Goal: Task Accomplishment & Management: Complete application form

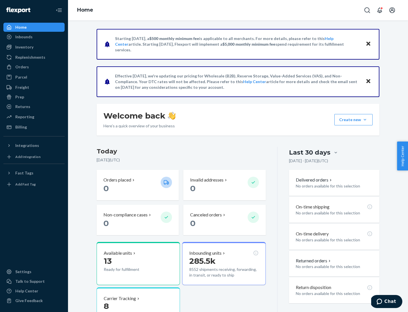
click at [365, 120] on button "Create new Create new inbound Create new order Create new product" at bounding box center [353, 119] width 38 height 11
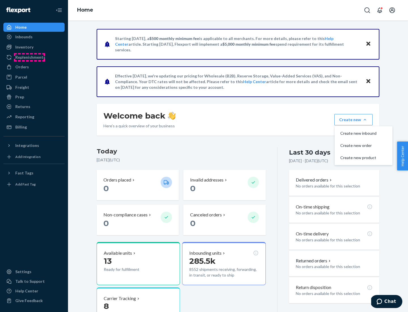
click at [29, 57] on div "Replenishments" at bounding box center [30, 57] width 30 height 6
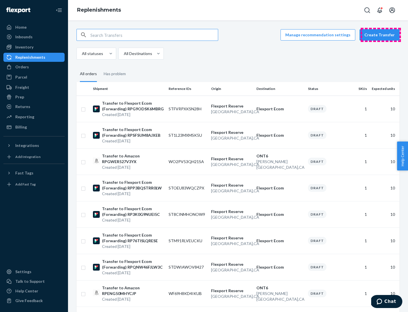
click at [381, 35] on button "Create Transfer" at bounding box center [379, 34] width 40 height 11
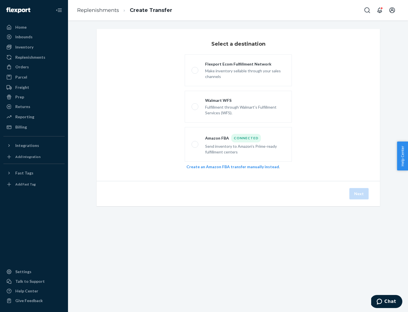
click at [245, 64] on div "Flexport Ecom Fulfillment Network" at bounding box center [245, 64] width 80 height 6
click at [195, 69] on input "Flexport Ecom Fulfillment Network Make inventory sellable through your sales ch…" at bounding box center [193, 71] width 4 height 4
radio input "true"
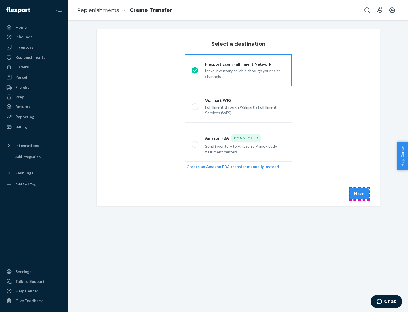
click at [359, 193] on button "Next" at bounding box center [358, 193] width 19 height 11
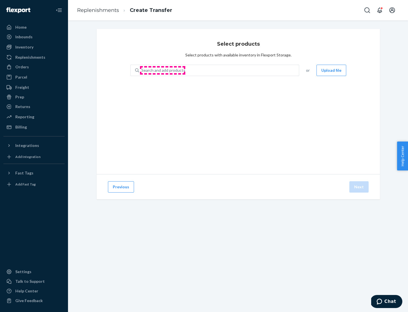
click at [163, 70] on div "Search and add products" at bounding box center [163, 70] width 44 height 6
click at [142, 70] on input "Search and add products" at bounding box center [141, 70] width 1 height 6
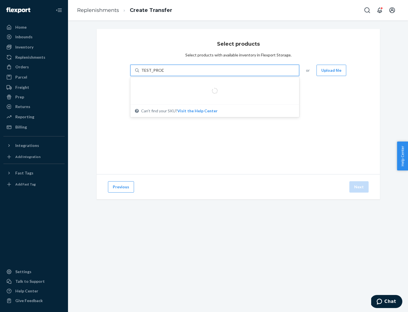
type input "TEST_PRODUCT"
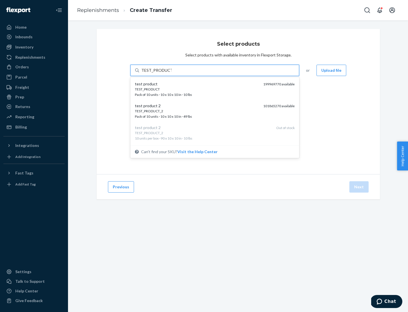
click at [197, 89] on div "TEST_PRODUCT" at bounding box center [197, 89] width 124 height 5
click at [172, 73] on input "TEST_PRODUCT" at bounding box center [156, 70] width 30 height 6
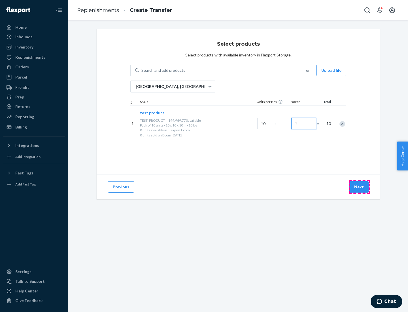
type input "1"
click at [359, 187] on button "Next" at bounding box center [358, 186] width 19 height 11
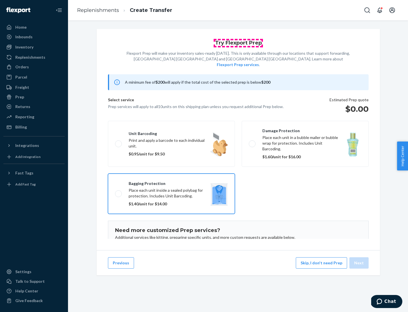
click at [115, 191] on input "Bagging protection Place each unit inside a sealed polybag for protection. Incl…" at bounding box center [117, 193] width 4 height 4
checkbox input "true"
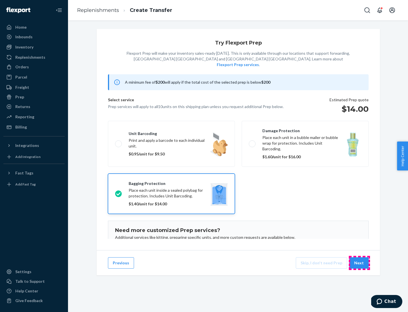
click at [359, 263] on button "Next" at bounding box center [358, 262] width 19 height 11
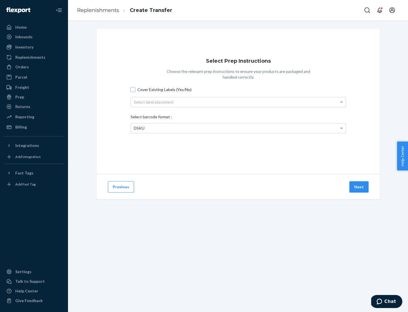
click at [133, 89] on input "Cover Existing Labels (Yes/No)" at bounding box center [133, 89] width 5 height 5
checkbox input "true"
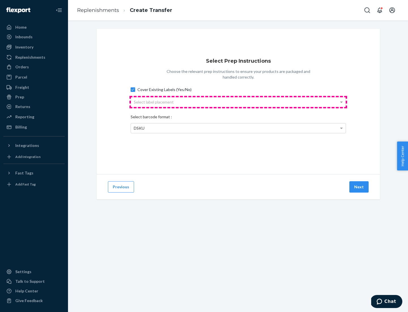
click at [238, 102] on div "Select label placement" at bounding box center [238, 102] width 215 height 10
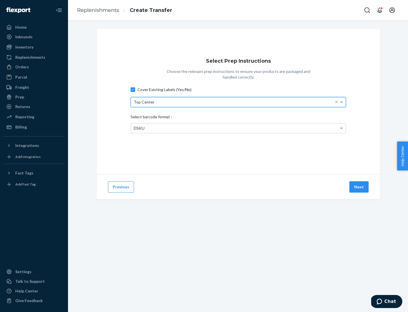
click at [238, 102] on div "Top Center" at bounding box center [238, 102] width 215 height 10
